Goal: Transaction & Acquisition: Purchase product/service

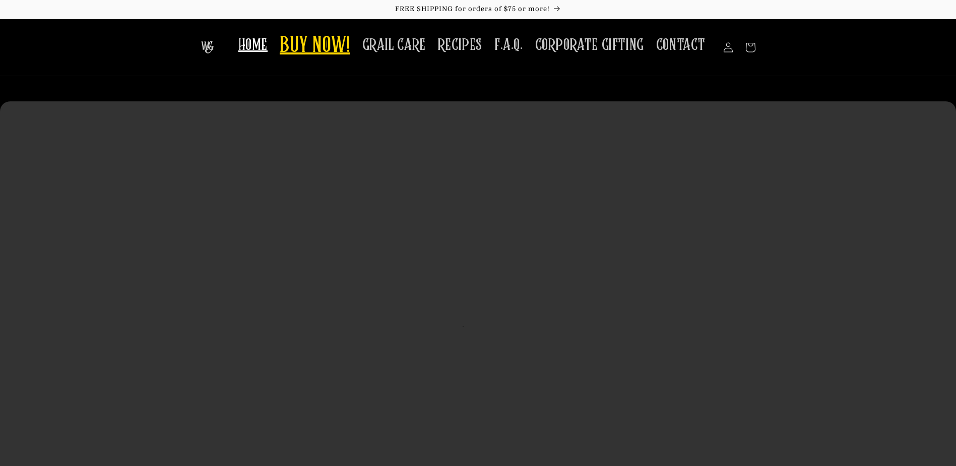
click at [313, 41] on span "BUY NOW!" at bounding box center [315, 46] width 71 height 28
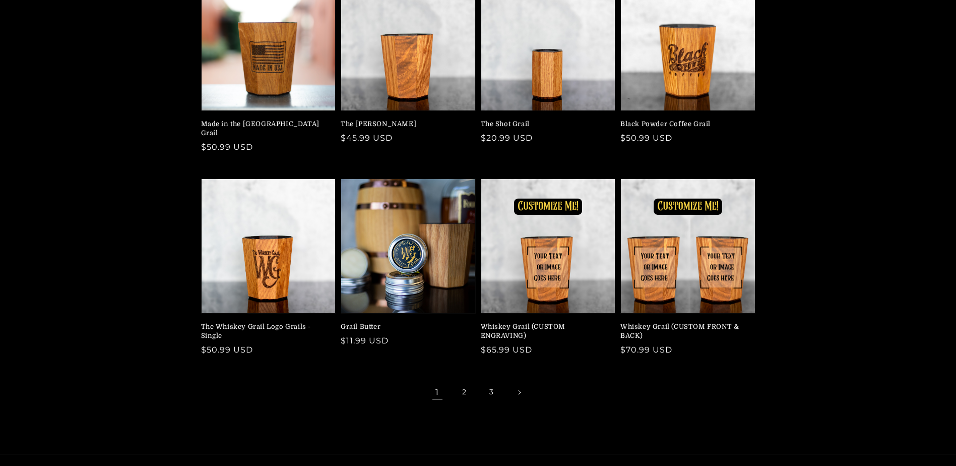
scroll to position [151, 0]
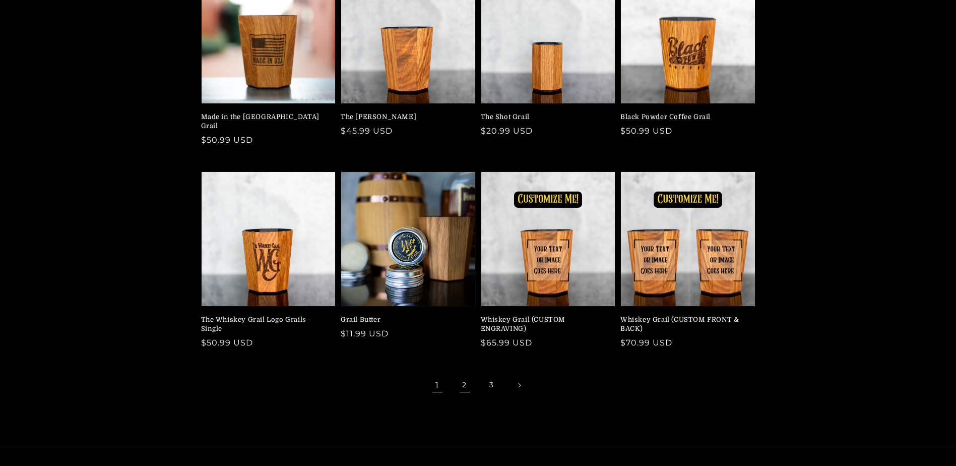
click at [462, 375] on link "2" at bounding box center [464, 385] width 22 height 22
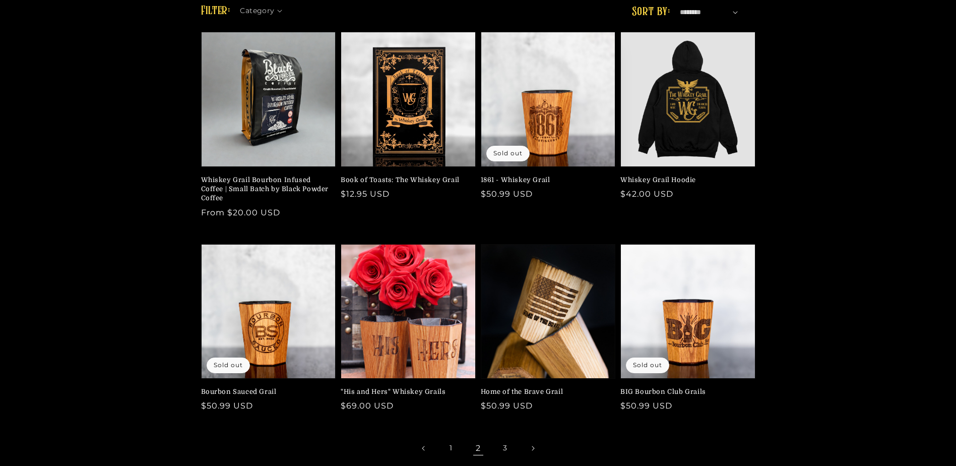
scroll to position [151, 0]
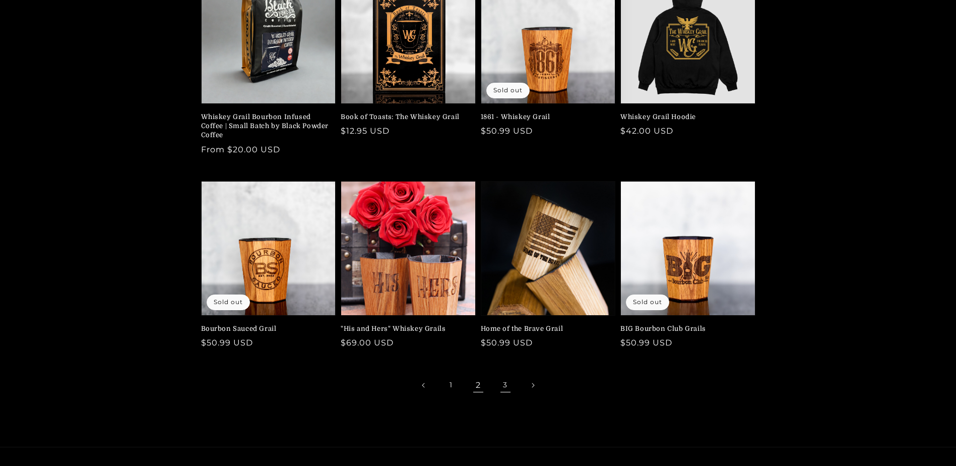
click at [502, 386] on link "3" at bounding box center [505, 385] width 22 height 22
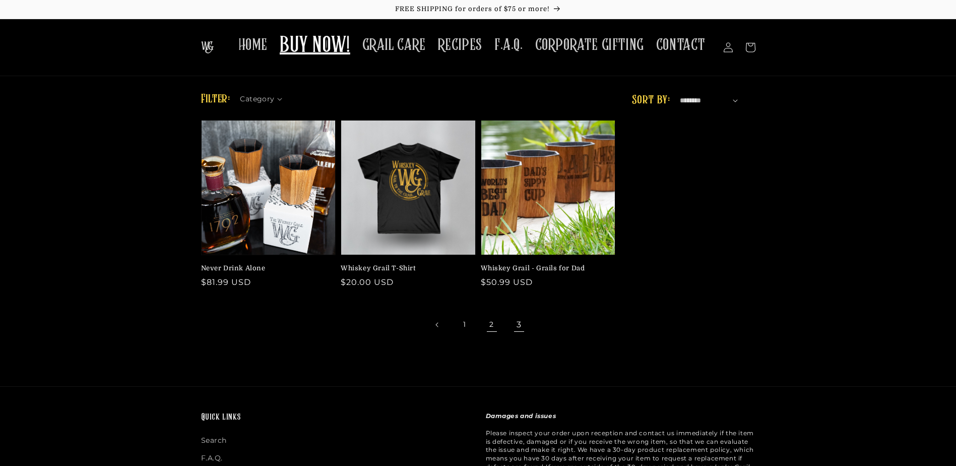
click at [493, 325] on link "2" at bounding box center [492, 324] width 22 height 22
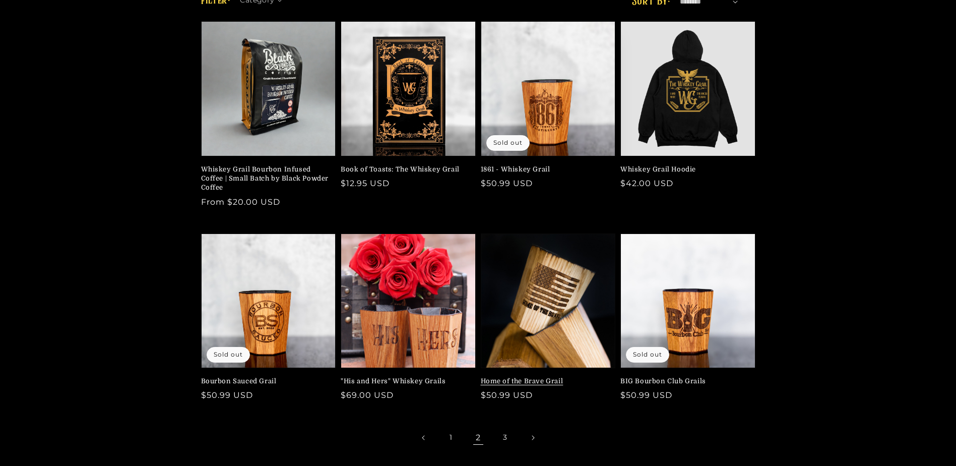
scroll to position [101, 0]
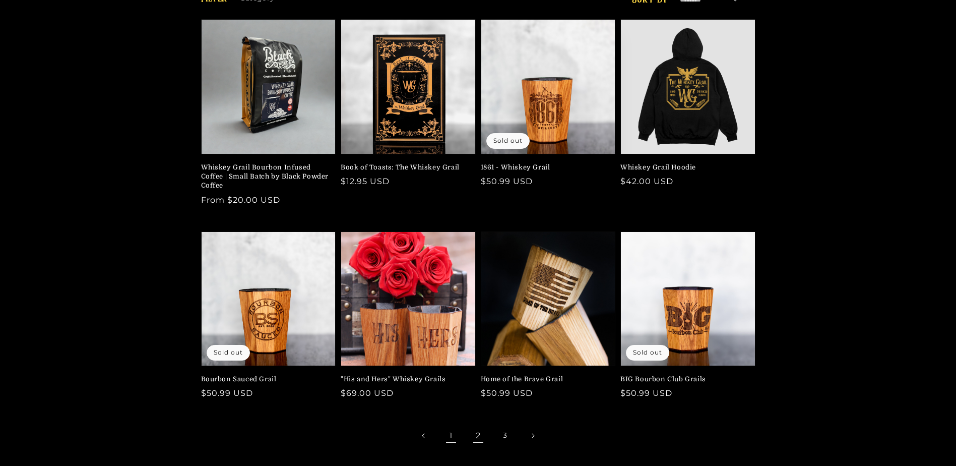
click at [452, 435] on link "1" at bounding box center [451, 435] width 22 height 22
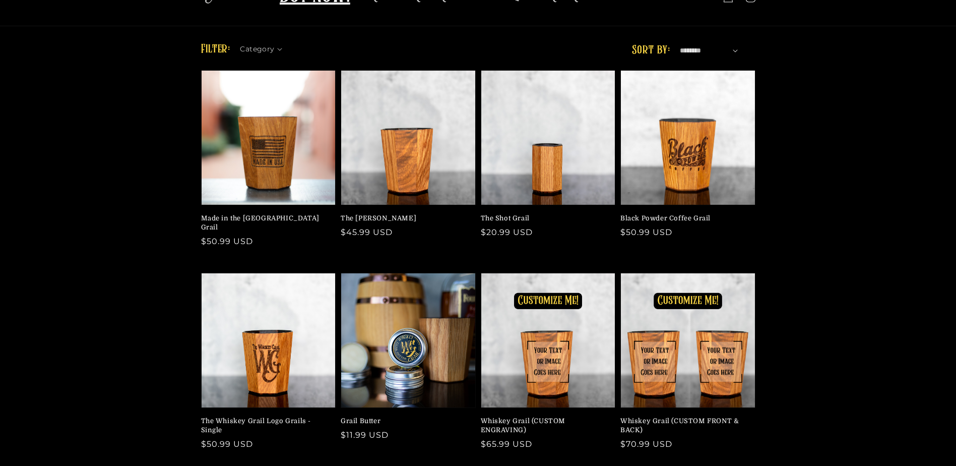
scroll to position [50, 0]
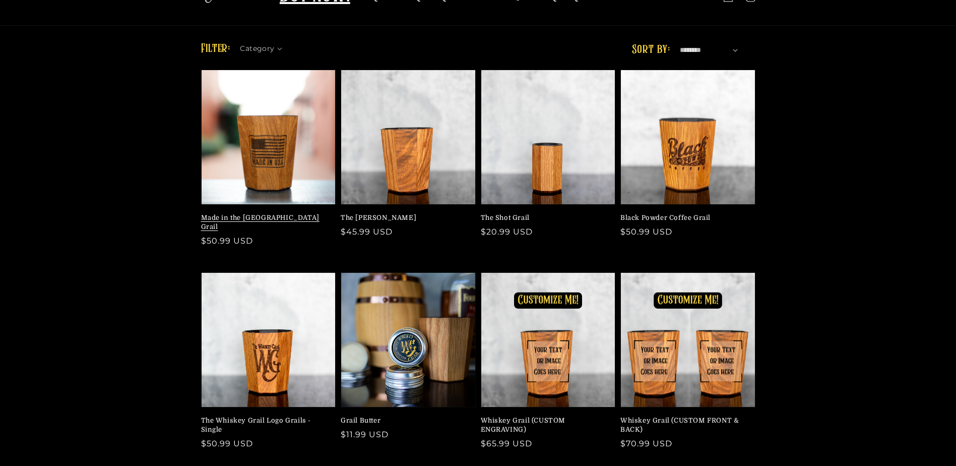
click at [234, 227] on link "Made in the [GEOGRAPHIC_DATA] Grail" at bounding box center [265, 222] width 129 height 18
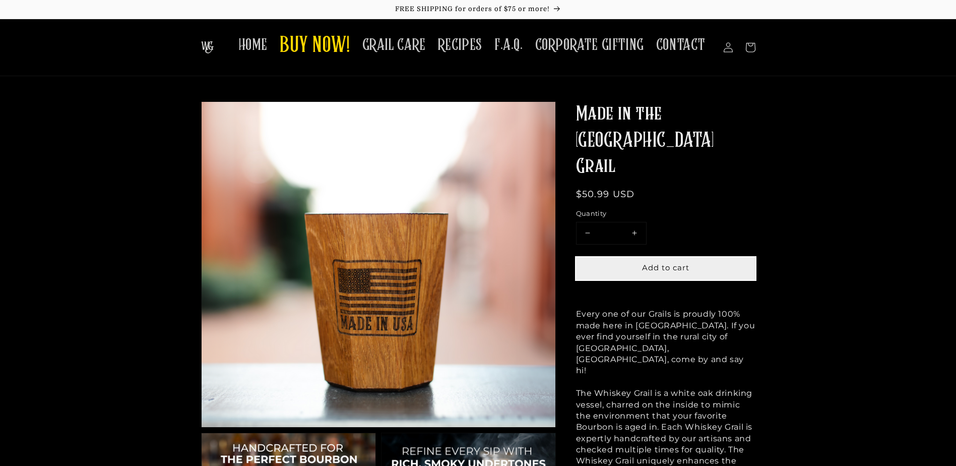
click at [685, 262] on span "Add to cart" at bounding box center [665, 267] width 47 height 10
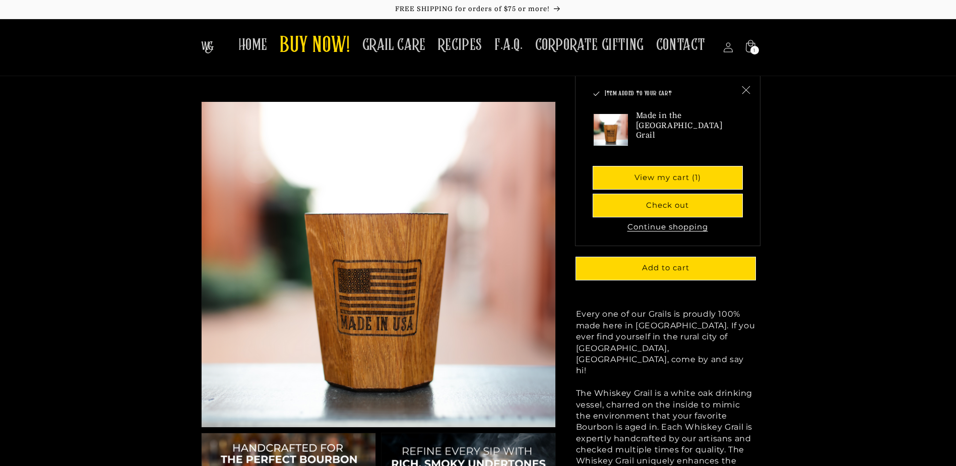
click at [677, 226] on button "Continue shopping" at bounding box center [667, 227] width 87 height 10
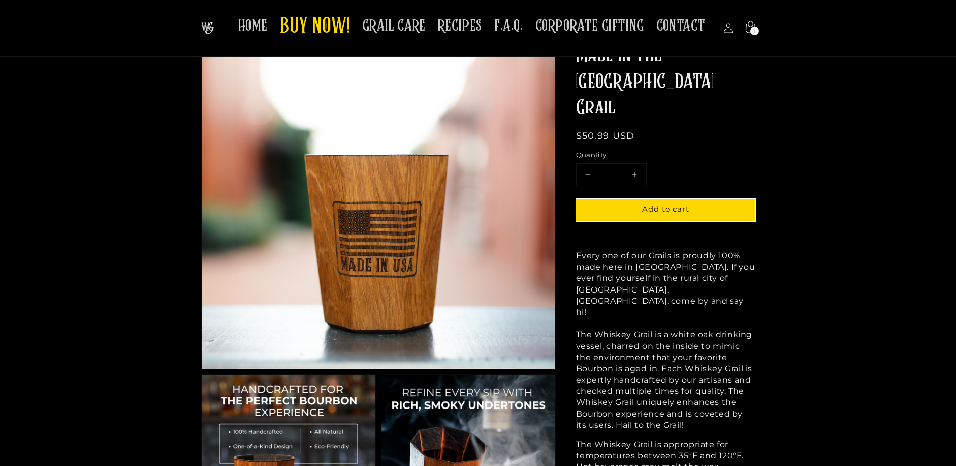
scroll to position [50, 0]
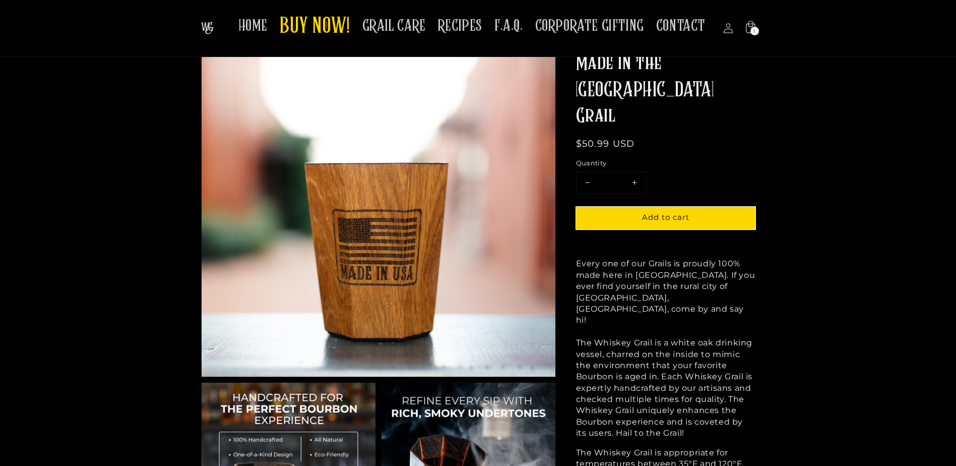
click at [634, 172] on button "Increase quantity for Made in the [GEOGRAPHIC_DATA] Grail" at bounding box center [634, 183] width 23 height 22
click at [583, 172] on button "Decrease quantity for Made in the [GEOGRAPHIC_DATA] Grail" at bounding box center [587, 183] width 23 height 22
type input "*"
click at [583, 172] on button "Decrease quantity for Made in the [GEOGRAPHIC_DATA] Grail" at bounding box center [587, 183] width 23 height 22
